Goal: Task Accomplishment & Management: Manage account settings

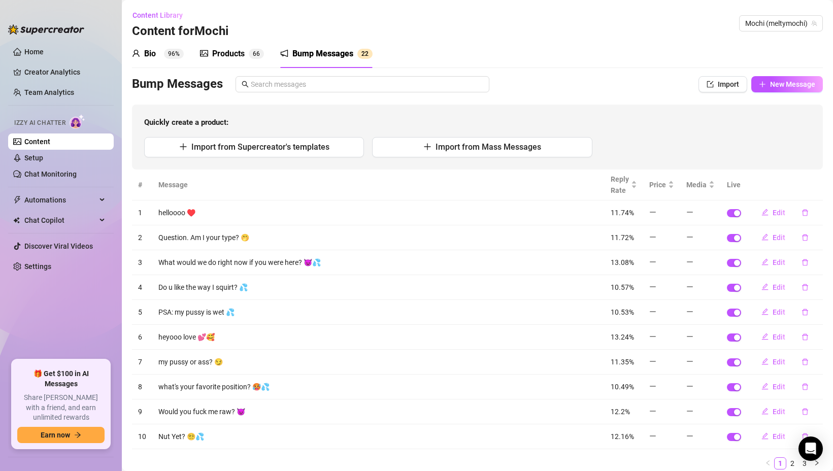
scroll to position [37, 0]
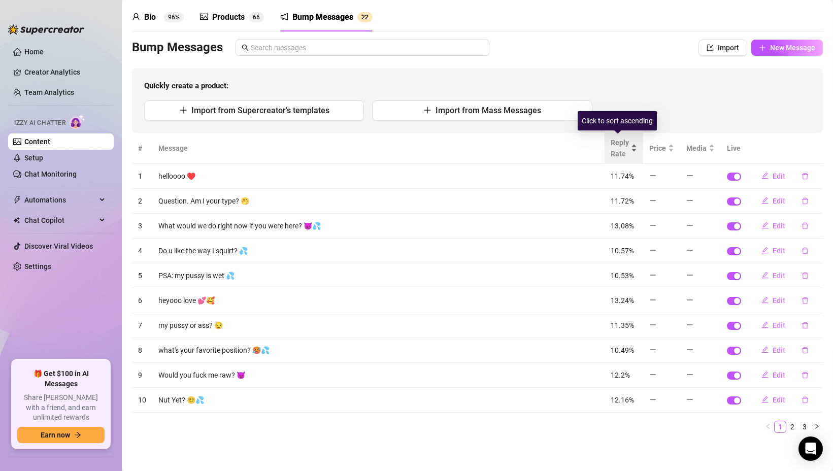
click at [611, 148] on span "Reply Rate" at bounding box center [620, 148] width 18 height 22
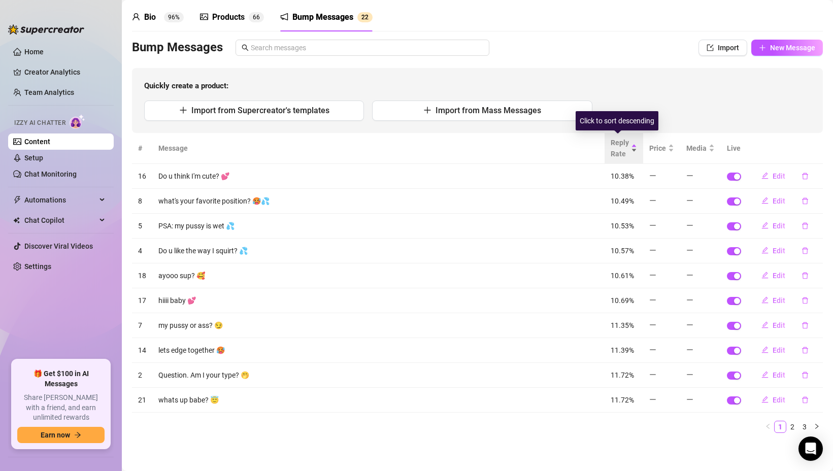
click at [611, 148] on span "Reply Rate" at bounding box center [620, 148] width 18 height 22
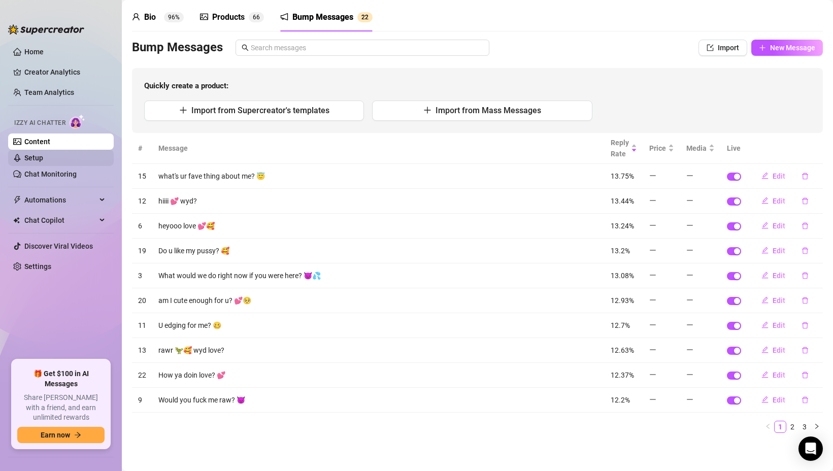
click at [43, 154] on link "Setup" at bounding box center [33, 158] width 19 height 8
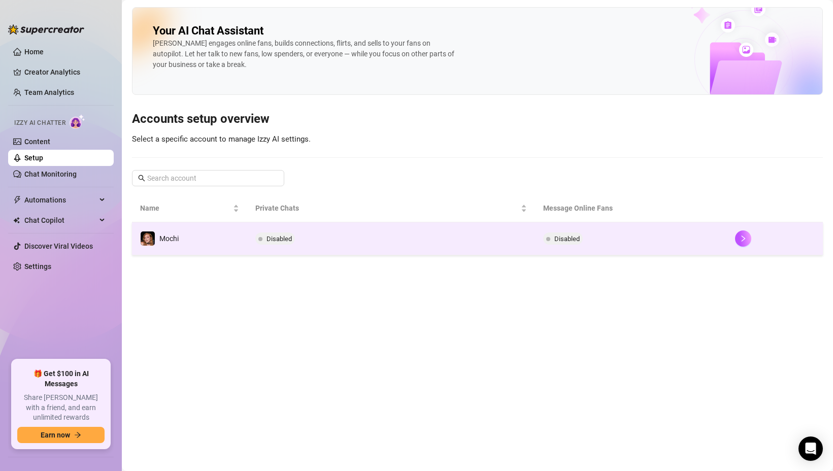
click at [293, 245] on td "Disabled" at bounding box center [391, 238] width 288 height 33
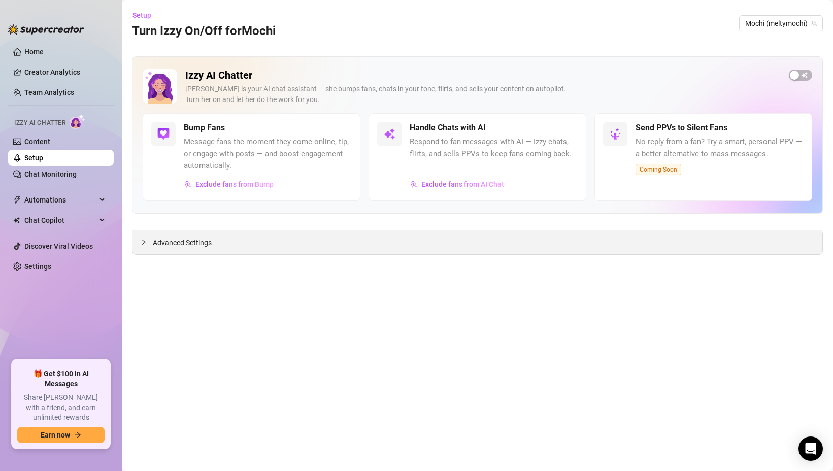
click at [221, 251] on div "Advanced Settings" at bounding box center [477, 242] width 690 height 24
click at [208, 182] on span "Exclude fans from Bump" at bounding box center [234, 184] width 78 height 8
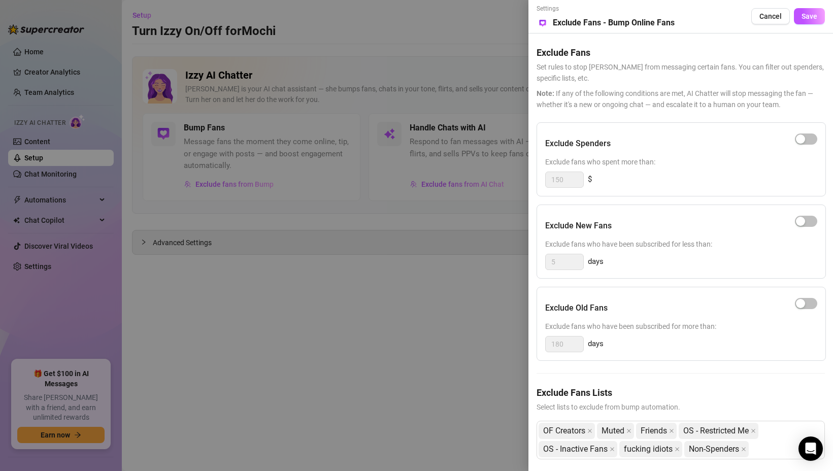
scroll to position [16, 0]
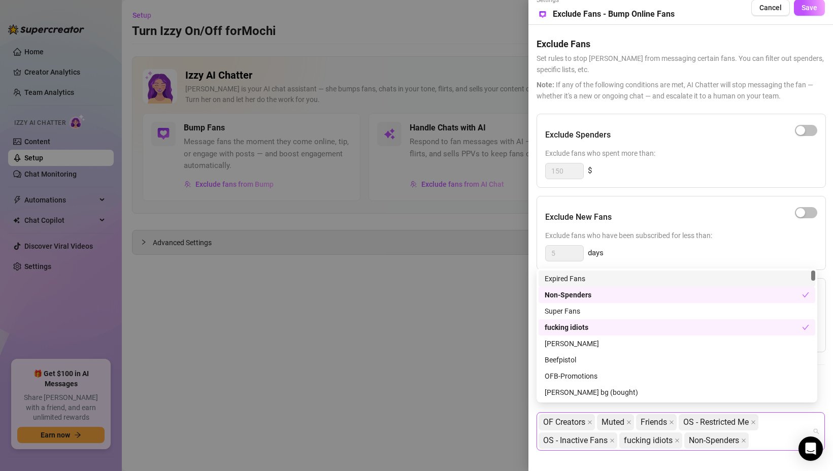
click at [775, 435] on div "OF Creators Muted Friends OS - Restricted Me OS - Inactive Fans fucking idiots …" at bounding box center [676, 431] width 274 height 37
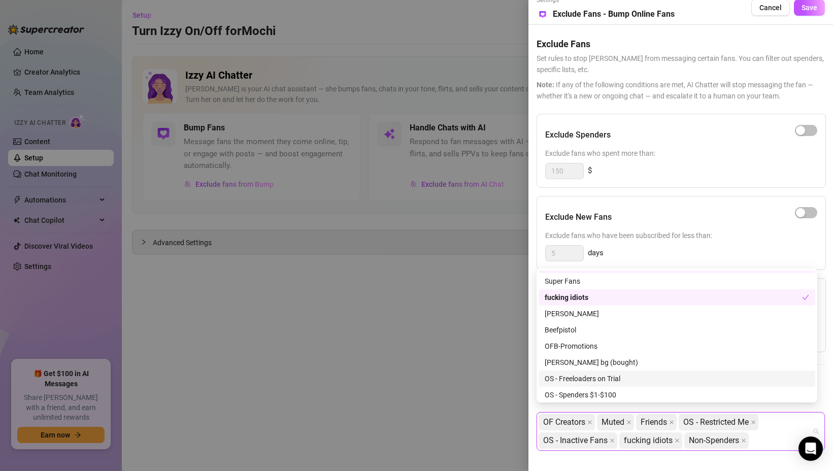
scroll to position [0, 0]
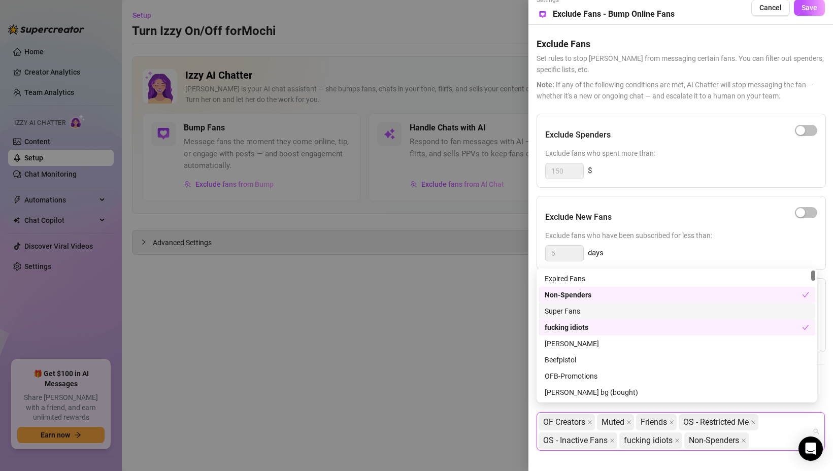
click at [577, 313] on div "Super Fans" at bounding box center [677, 311] width 264 height 11
click at [806, 5] on button "Save" at bounding box center [809, 7] width 31 height 16
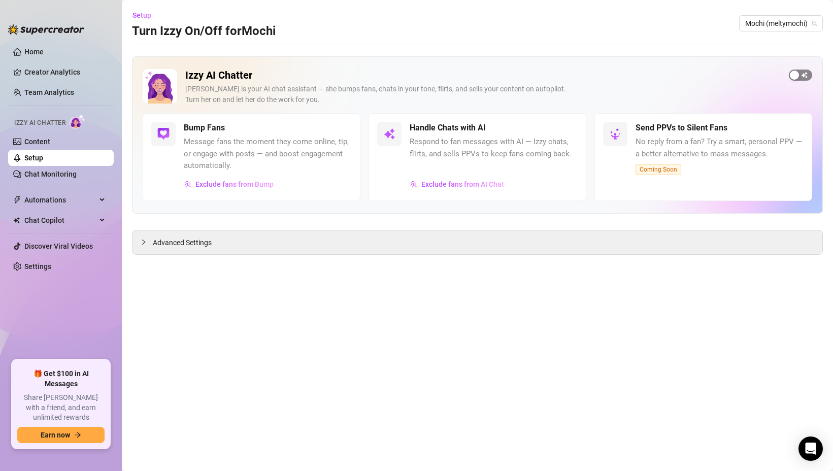
click at [803, 78] on span "button" at bounding box center [800, 75] width 23 height 11
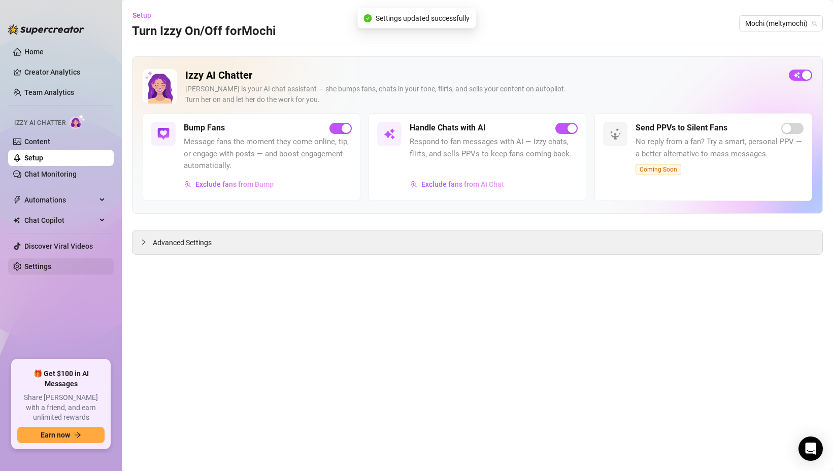
click at [48, 269] on link "Settings" at bounding box center [37, 266] width 27 height 8
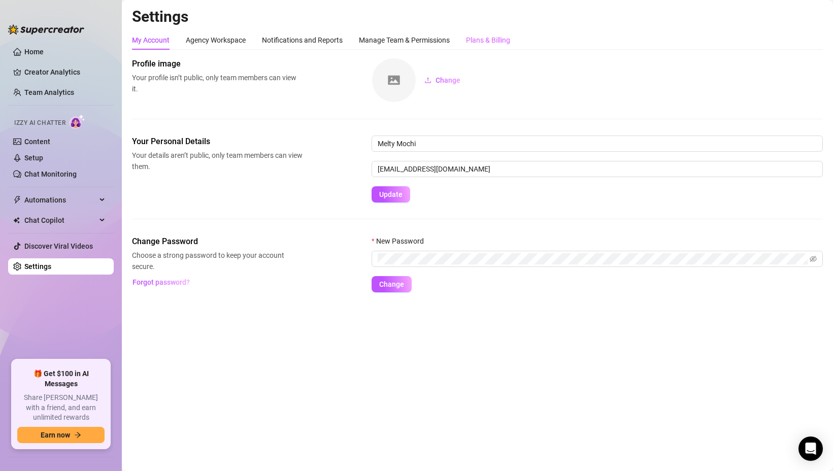
click at [488, 34] on div "Plans & Billing" at bounding box center [488, 39] width 44 height 19
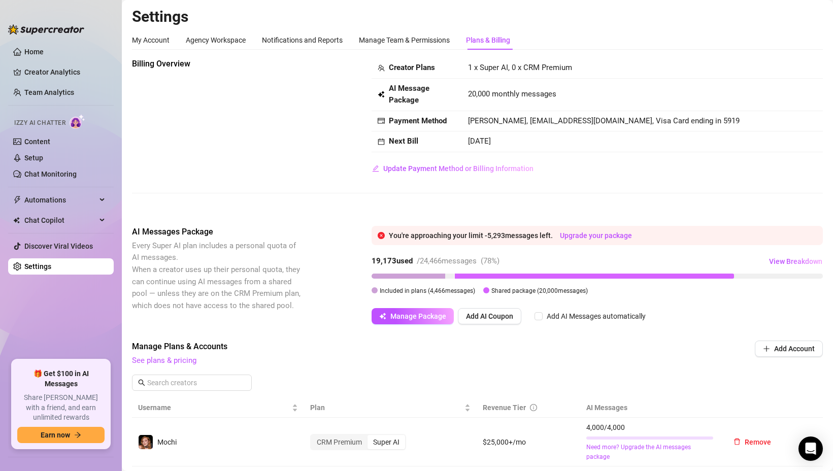
scroll to position [110, 0]
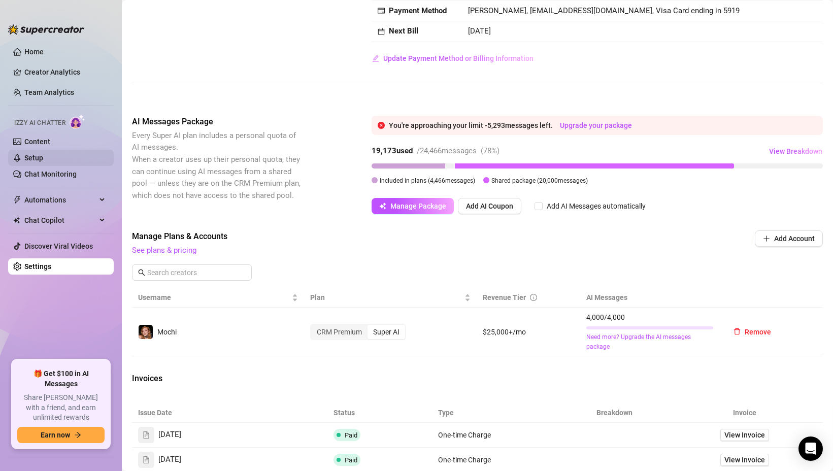
click at [42, 157] on link "Setup" at bounding box center [33, 158] width 19 height 8
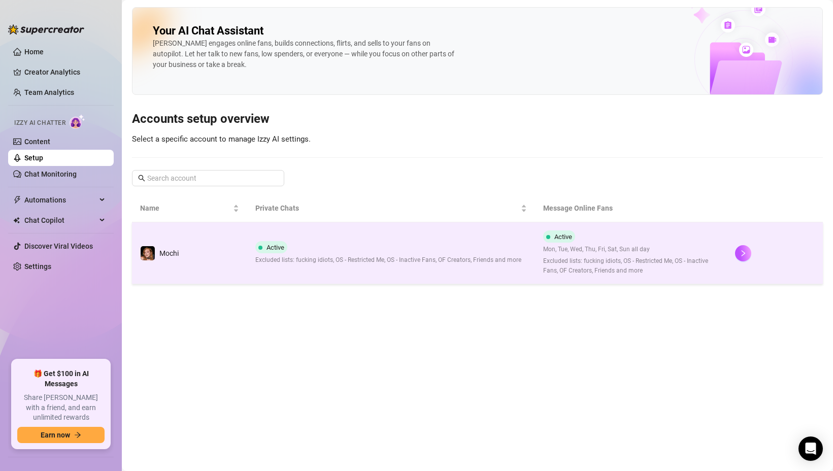
click at [271, 235] on td "Active Excluded lists: fucking idiots, OS - Restricted Me, OS - Inactive Fans, …" at bounding box center [391, 253] width 288 height 62
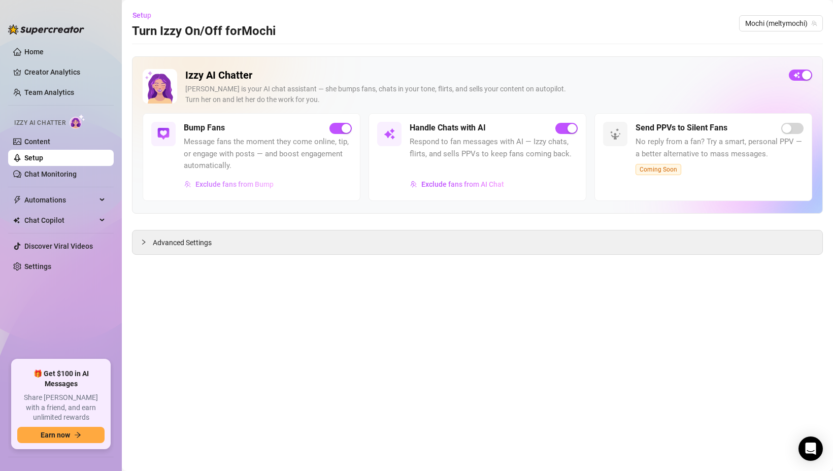
click at [236, 184] on span "Exclude fans from Bump" at bounding box center [234, 184] width 78 height 8
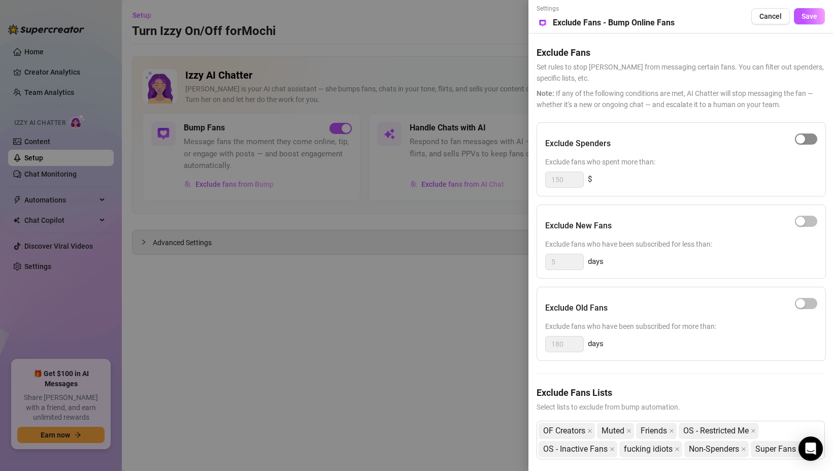
click at [800, 138] on span "button" at bounding box center [806, 139] width 22 height 11
click at [808, 18] on span "Save" at bounding box center [810, 16] width 16 height 8
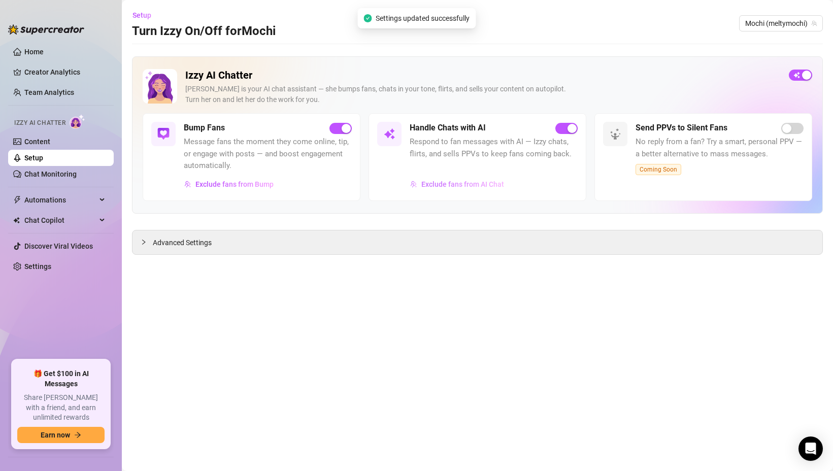
click at [455, 184] on span "Exclude fans from AI Chat" at bounding box center [462, 184] width 83 height 8
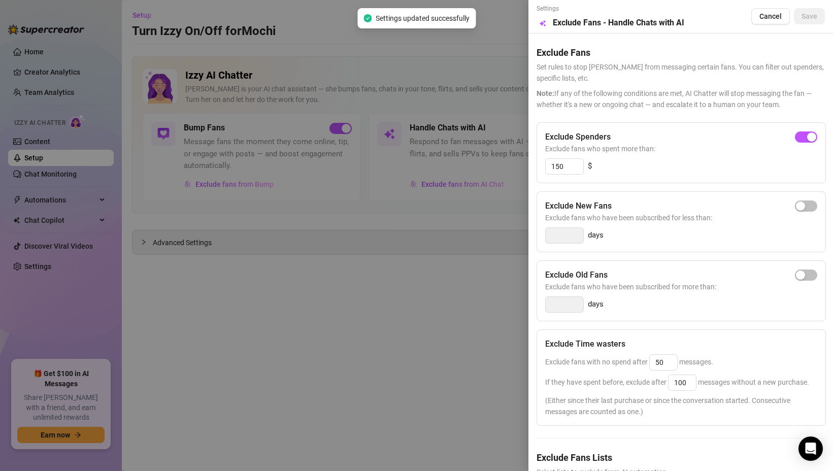
click at [474, 162] on div at bounding box center [416, 235] width 833 height 471
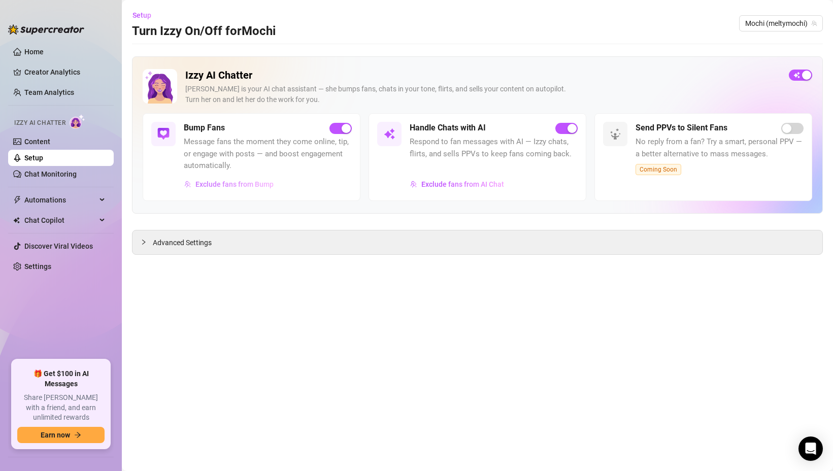
click at [233, 183] on span "Exclude fans from Bump" at bounding box center [234, 184] width 78 height 8
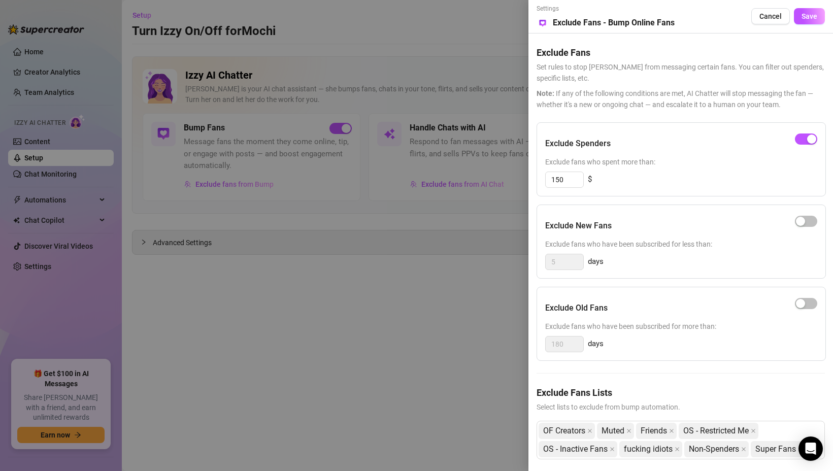
scroll to position [35, 0]
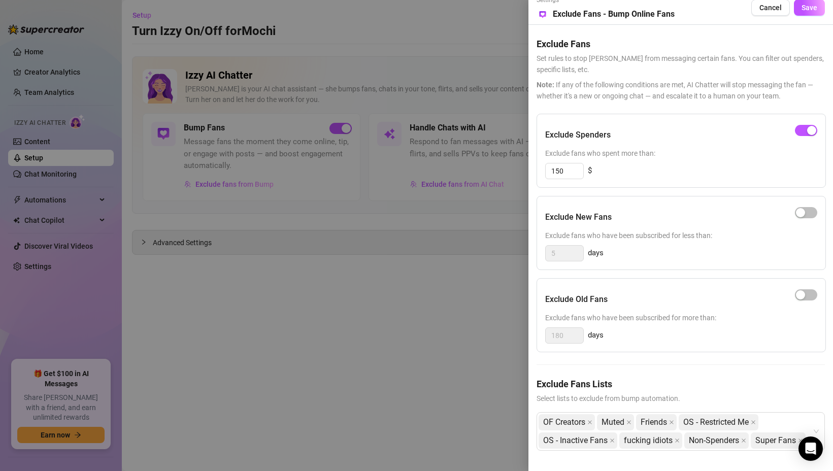
click at [364, 179] on div at bounding box center [416, 235] width 833 height 471
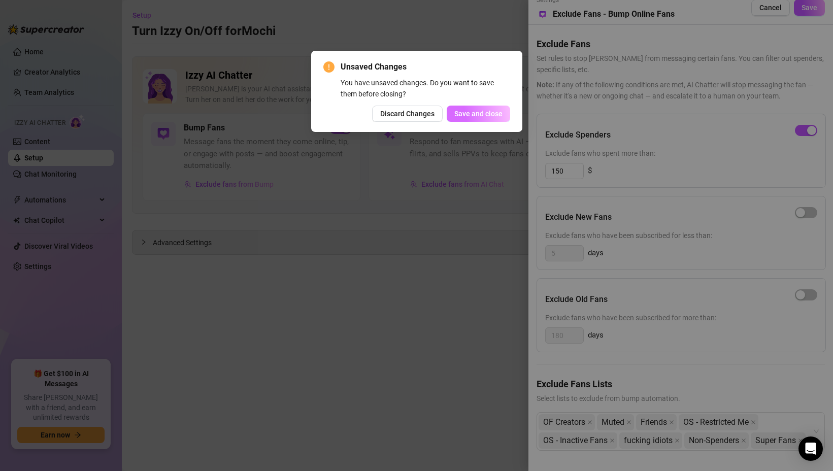
click at [476, 116] on span "Save and close" at bounding box center [478, 114] width 48 height 8
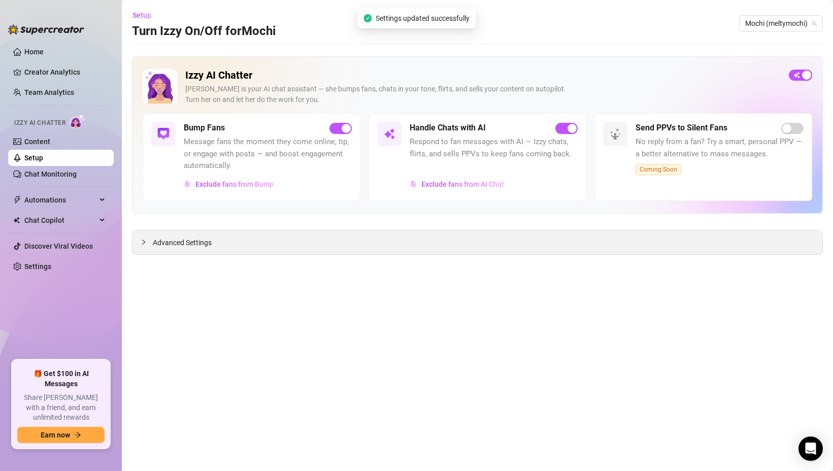
click at [219, 244] on div "Advanced Settings" at bounding box center [477, 242] width 690 height 24
click at [173, 236] on div "Advanced Settings" at bounding box center [477, 242] width 690 height 24
click at [159, 241] on span "Advanced Settings" at bounding box center [182, 242] width 59 height 11
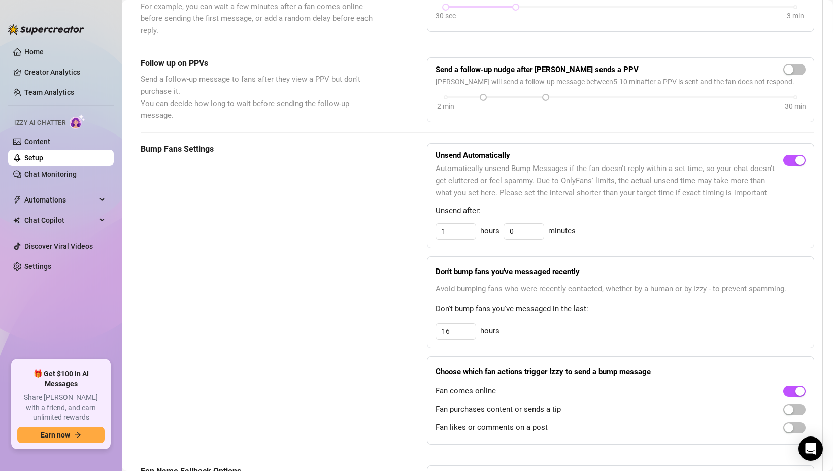
scroll to position [0, 0]
